Goal: Information Seeking & Learning: Learn about a topic

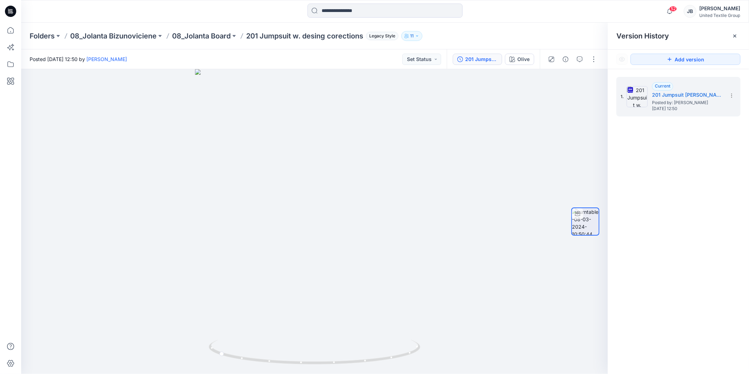
click at [674, 259] on div "1. Current 201 Jumpsuit [PERSON_NAME] corections Posted by: [PERSON_NAME] [DATE…" at bounding box center [678, 226] width 141 height 315
drag, startPoint x: 333, startPoint y: 365, endPoint x: 231, endPoint y: 355, distance: 103.0
click at [231, 355] on icon at bounding box center [315, 352] width 213 height 26
click at [8, 12] on icon at bounding box center [10, 11] width 11 height 11
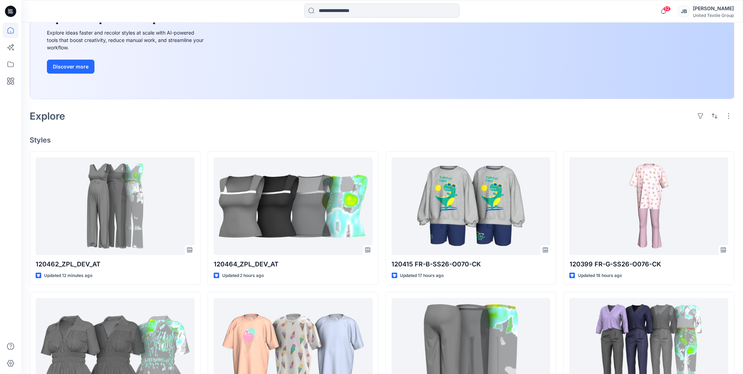
scroll to position [117, 0]
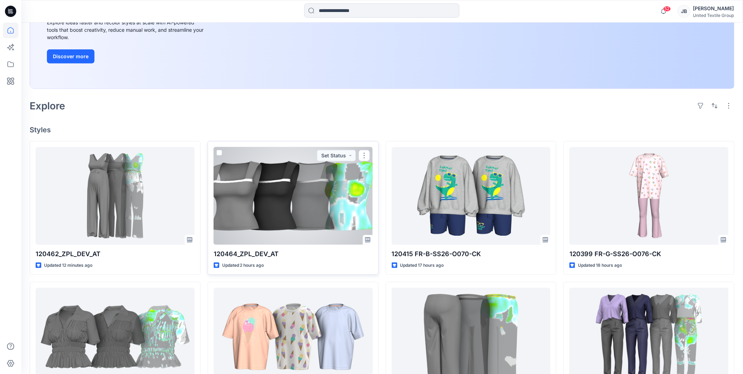
click at [278, 212] on div at bounding box center [293, 196] width 159 height 98
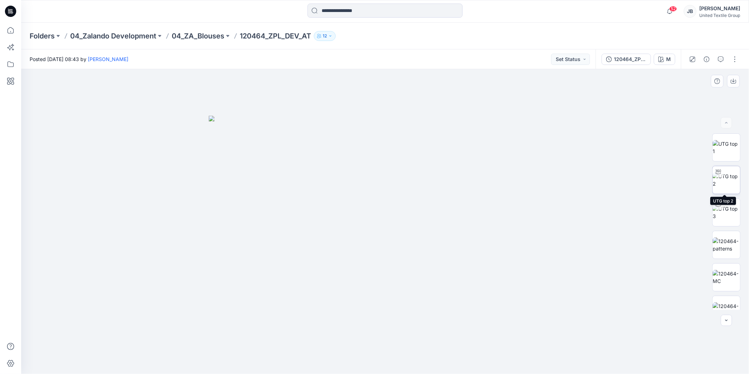
click at [724, 182] on img at bounding box center [725, 179] width 27 height 15
click at [666, 57] on div "M" at bounding box center [668, 59] width 5 height 8
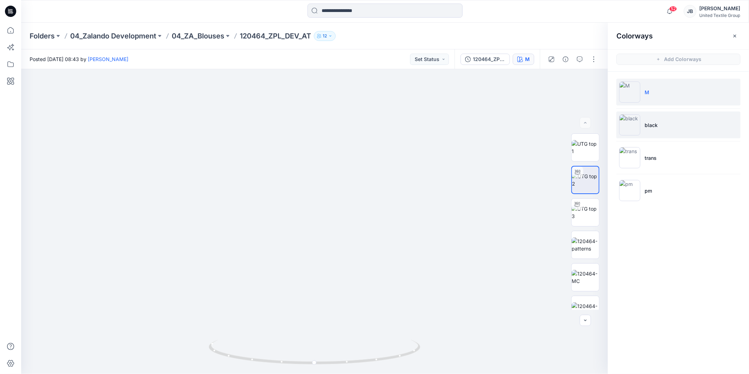
click at [628, 123] on img at bounding box center [629, 124] width 21 height 21
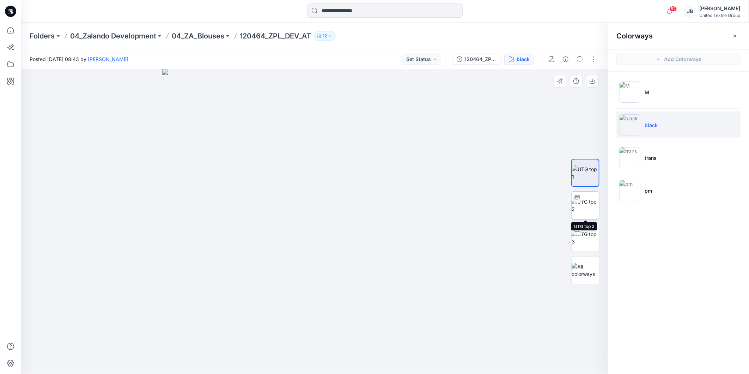
click at [589, 203] on img at bounding box center [584, 205] width 27 height 15
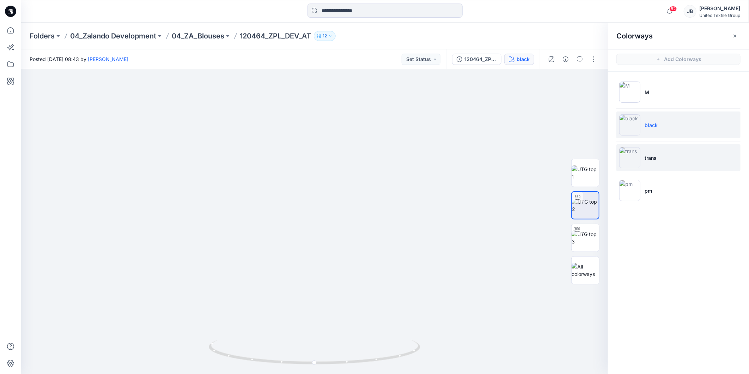
click at [630, 157] on img at bounding box center [629, 157] width 21 height 21
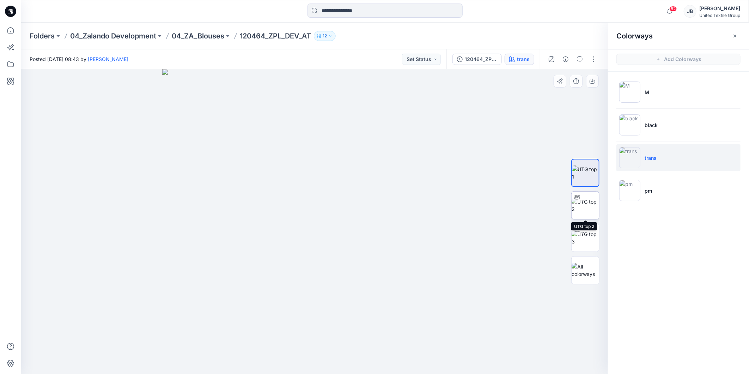
click at [583, 205] on img at bounding box center [584, 205] width 27 height 15
drag, startPoint x: 314, startPoint y: 365, endPoint x: 242, endPoint y: 354, distance: 72.4
click at [242, 354] on icon at bounding box center [315, 352] width 213 height 26
click at [13, 13] on icon at bounding box center [10, 11] width 11 height 11
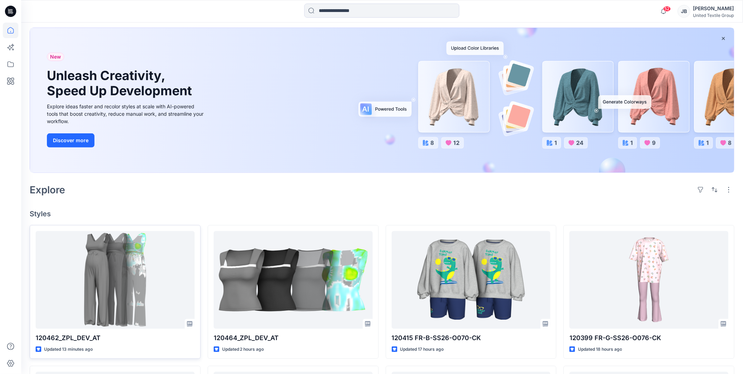
scroll to position [78, 0]
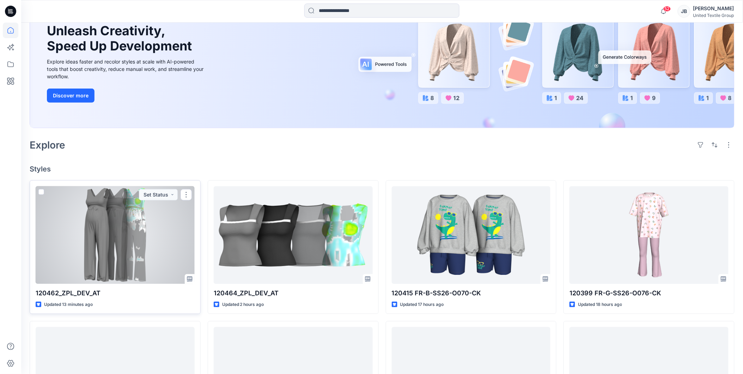
click at [111, 220] on div at bounding box center [115, 235] width 159 height 98
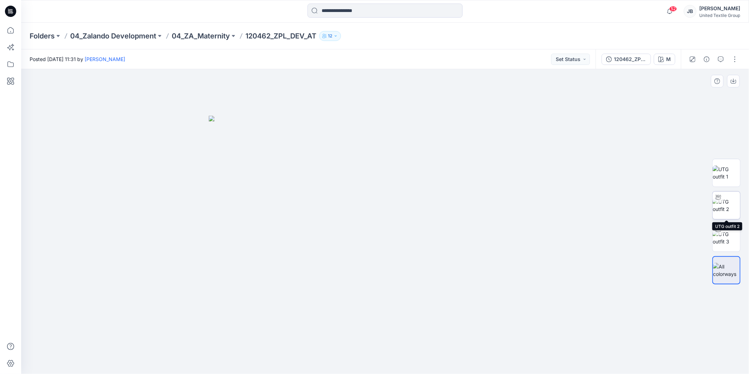
click at [727, 204] on img at bounding box center [725, 205] width 27 height 15
drag, startPoint x: 437, startPoint y: 121, endPoint x: 429, endPoint y: 219, distance: 98.0
drag, startPoint x: 386, startPoint y: 364, endPoint x: 303, endPoint y: 355, distance: 83.3
click at [303, 355] on icon at bounding box center [385, 352] width 213 height 26
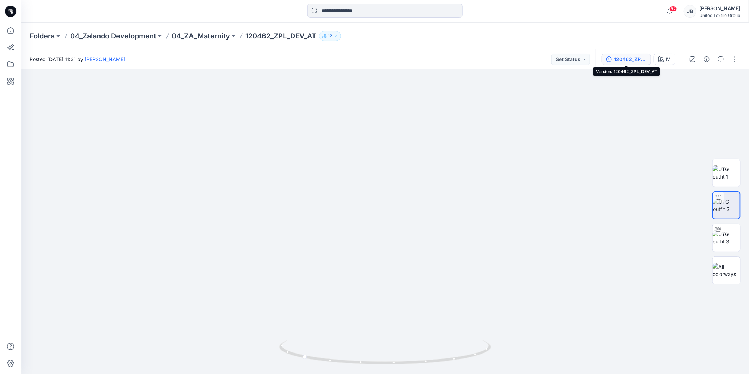
click at [622, 59] on div "120462_ZPL_DEV_AT" at bounding box center [630, 59] width 32 height 8
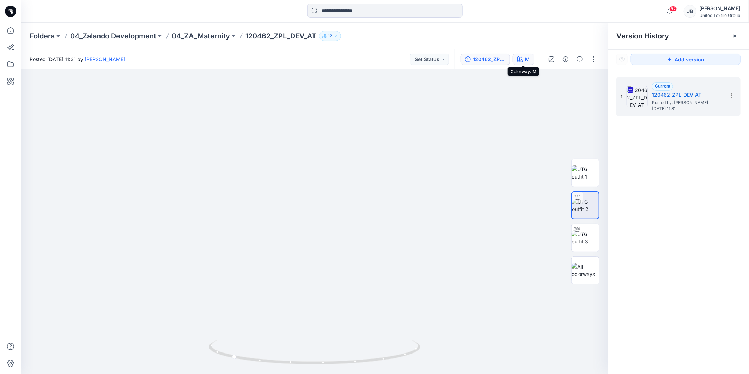
click at [524, 57] on button "M" at bounding box center [523, 59] width 22 height 11
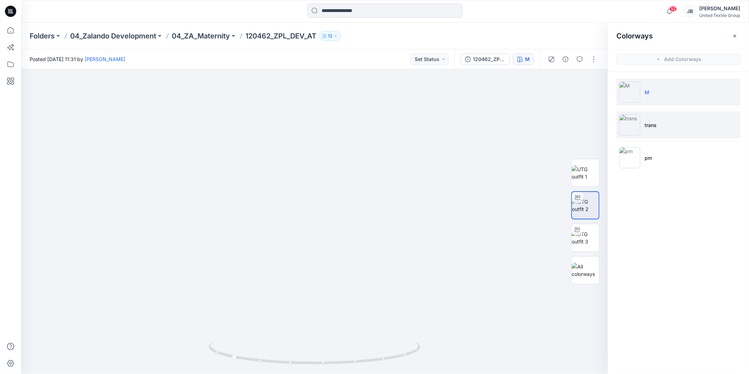
click at [625, 125] on img at bounding box center [629, 124] width 21 height 21
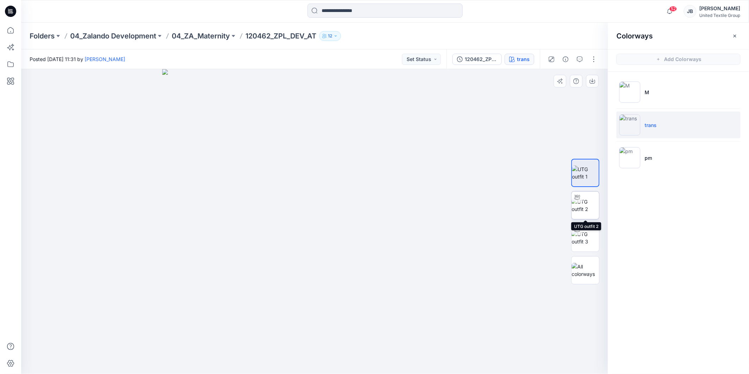
drag, startPoint x: 585, startPoint y: 203, endPoint x: 491, endPoint y: 204, distance: 94.5
click at [584, 203] on img at bounding box center [584, 205] width 27 height 15
click at [314, 365] on icon at bounding box center [315, 352] width 213 height 26
drag, startPoint x: 320, startPoint y: 366, endPoint x: 390, endPoint y: 300, distance: 95.8
click at [410, 329] on div at bounding box center [314, 221] width 587 height 305
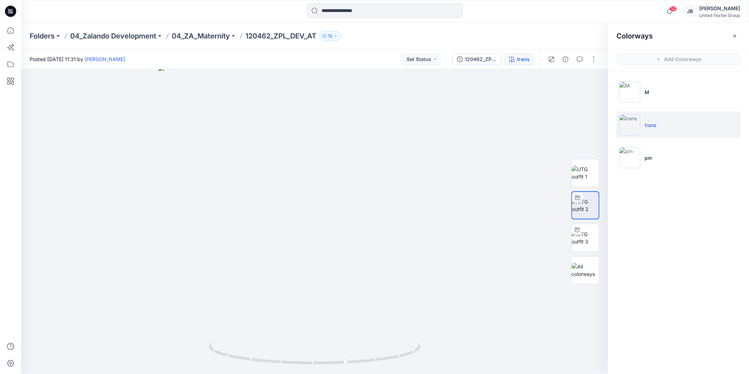
click at [9, 11] on icon at bounding box center [10, 11] width 11 height 11
